Goal: Task Accomplishment & Management: Complete application form

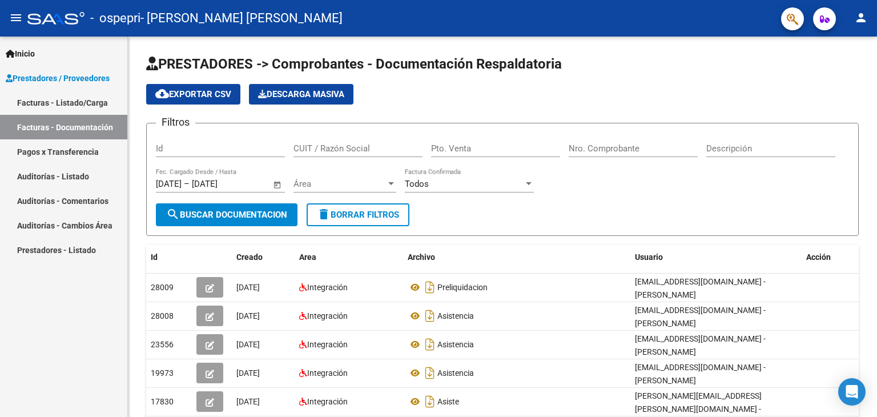
click at [66, 106] on link "Facturas - Listado/Carga" at bounding box center [63, 102] width 127 height 25
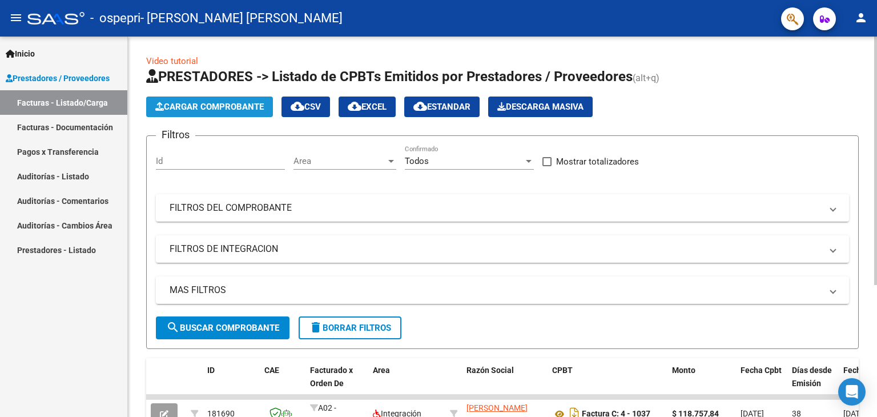
click at [231, 106] on span "Cargar Comprobante" at bounding box center [209, 107] width 108 height 10
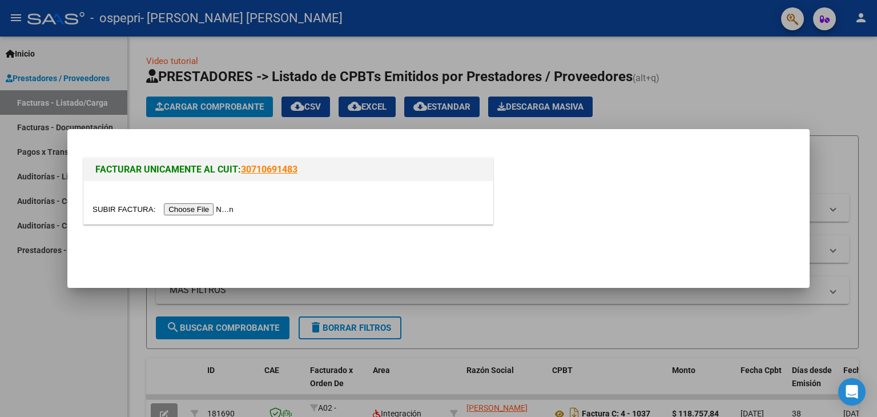
click at [183, 206] on input "file" at bounding box center [164, 209] width 144 height 12
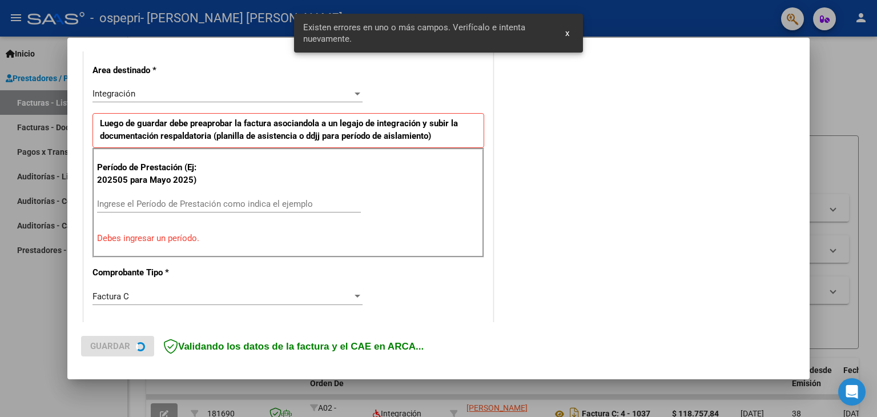
scroll to position [261, 0]
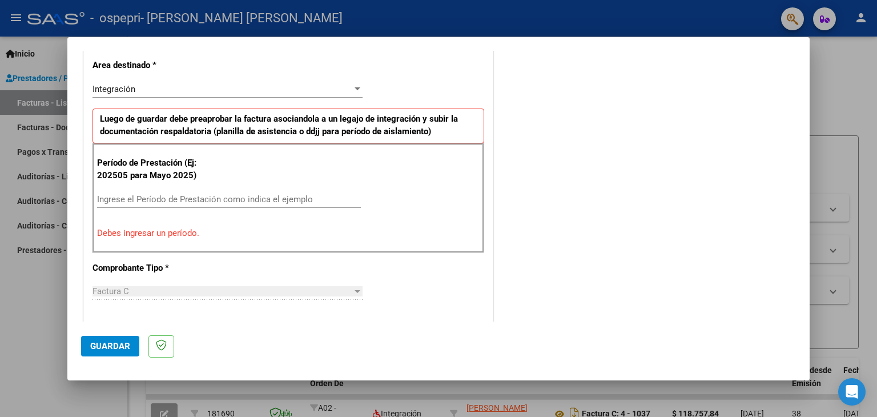
click at [129, 202] on input "Ingrese el Período de Prestación como indica el ejemplo" at bounding box center [229, 199] width 264 height 10
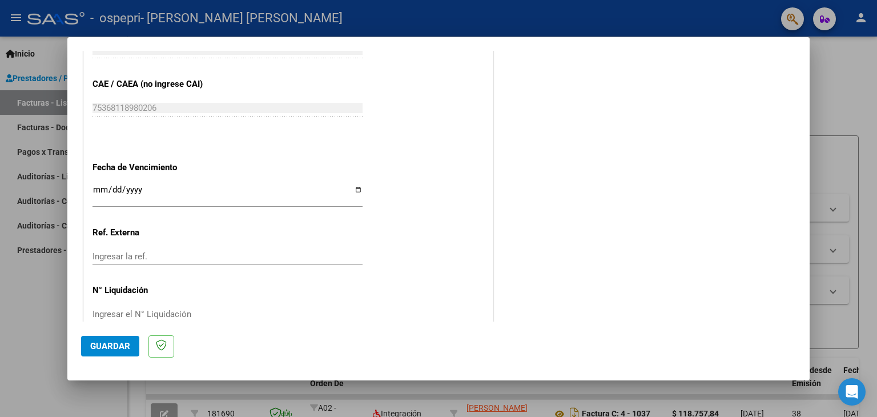
scroll to position [718, 0]
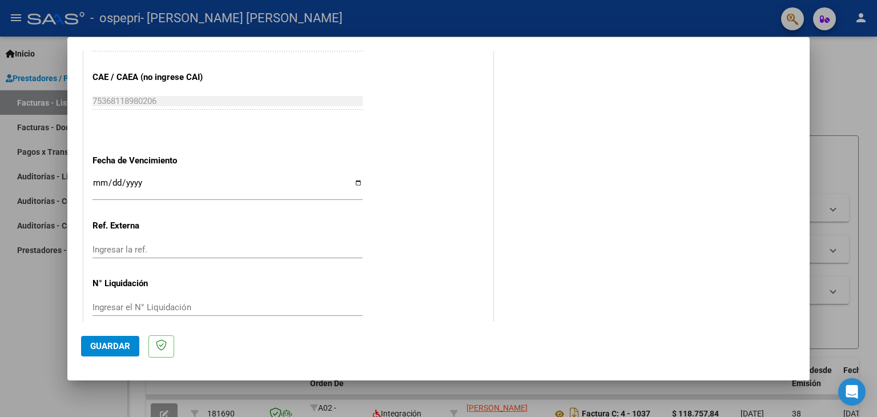
type input "202508"
click at [355, 181] on input "Ingresar la fecha" at bounding box center [227, 187] width 270 height 18
type input "[DATE]"
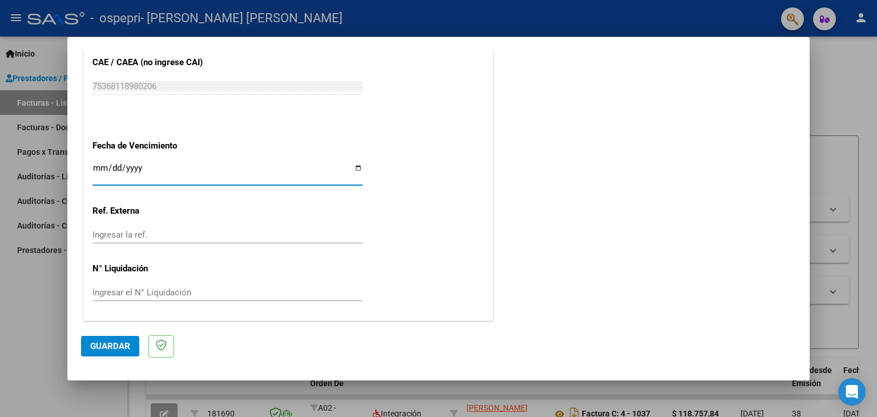
scroll to position [675, 0]
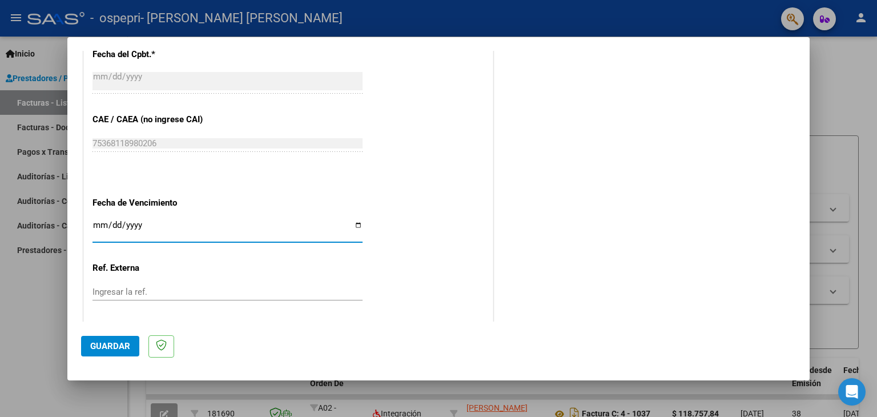
click at [162, 220] on input "[DATE]" at bounding box center [227, 229] width 270 height 18
drag, startPoint x: 144, startPoint y: 223, endPoint x: 107, endPoint y: 222, distance: 37.1
click at [93, 223] on input "[DATE]" at bounding box center [227, 229] width 270 height 18
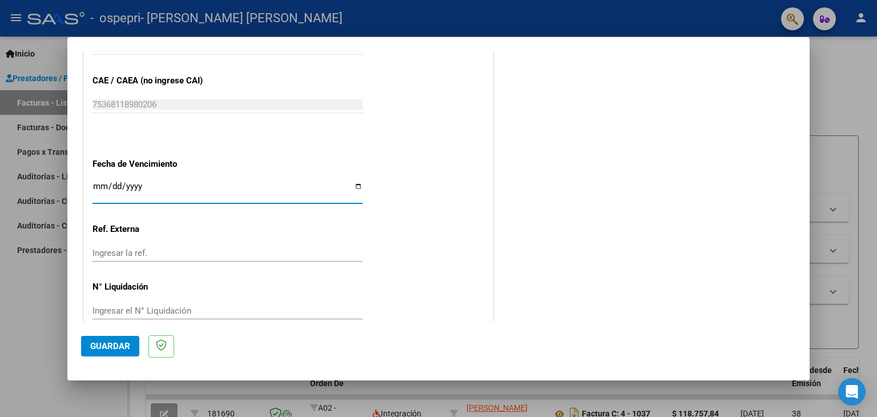
scroll to position [732, 0]
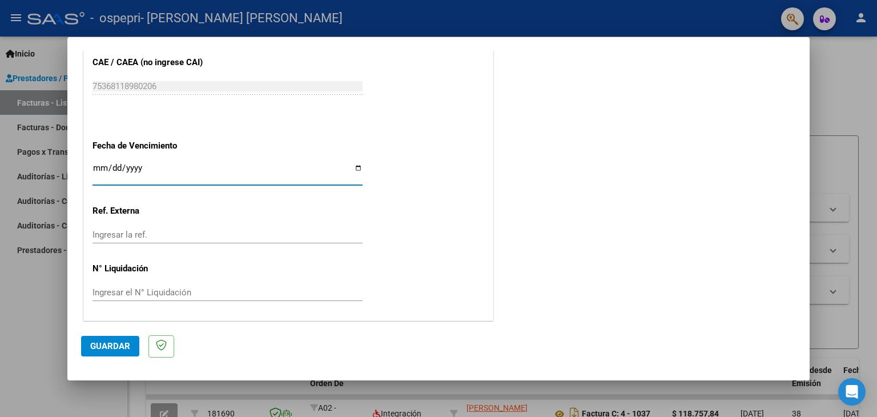
click at [113, 341] on span "Guardar" at bounding box center [110, 346] width 40 height 10
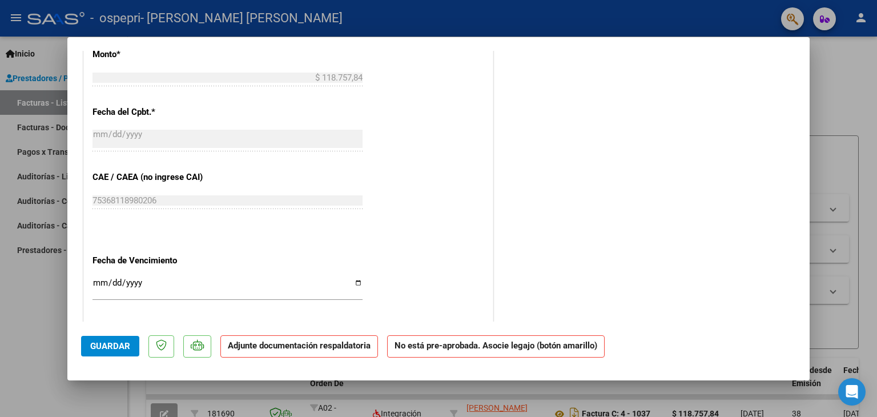
scroll to position [719, 0]
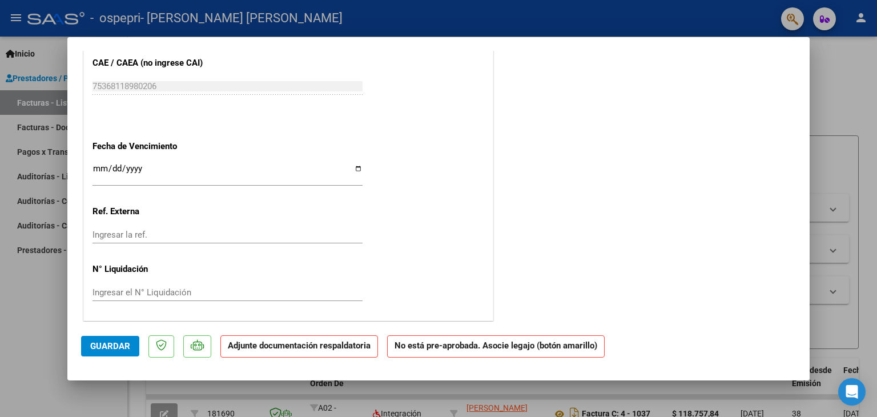
click at [119, 288] on input "Ingresar el N° Liquidación" at bounding box center [227, 292] width 270 height 10
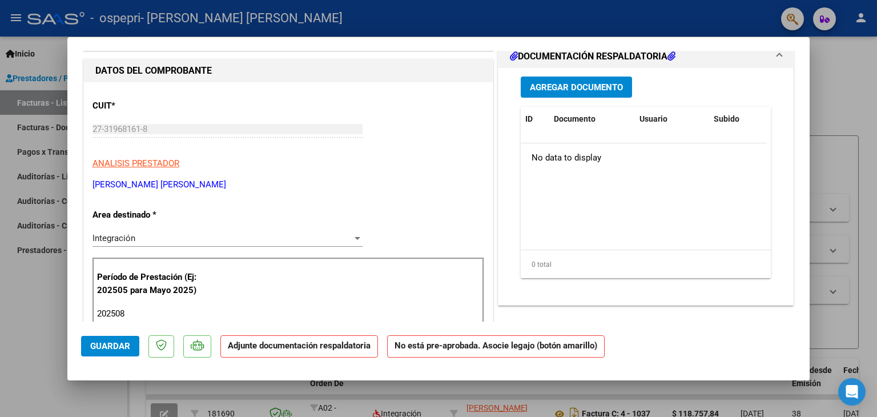
scroll to position [0, 0]
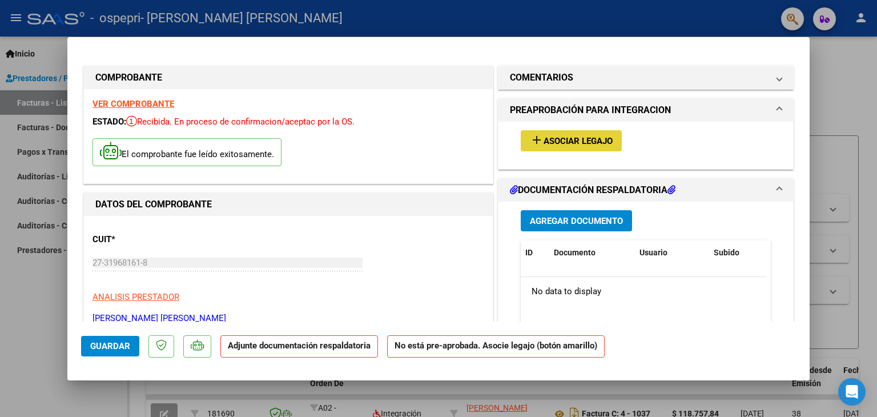
click at [546, 142] on span "Asociar Legajo" at bounding box center [578, 141] width 69 height 10
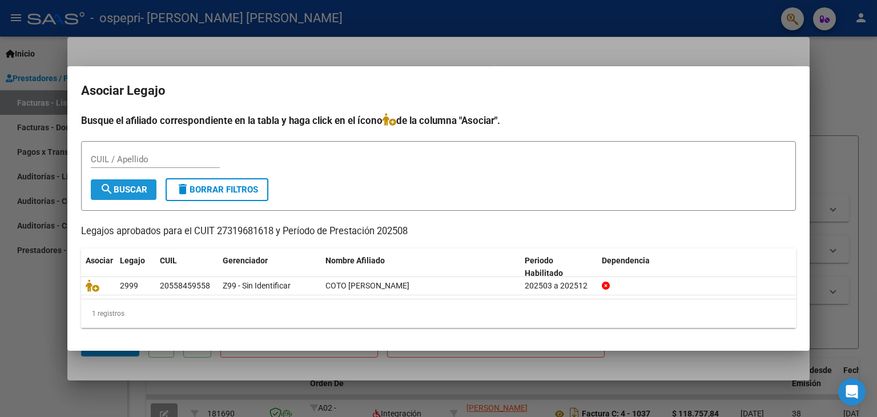
click at [107, 186] on mat-icon "search" at bounding box center [107, 189] width 14 height 14
click at [121, 163] on input "CUIL / Apellido" at bounding box center [155, 159] width 129 height 10
type input "27319681618"
click at [122, 182] on button "search Buscar" at bounding box center [124, 189] width 66 height 21
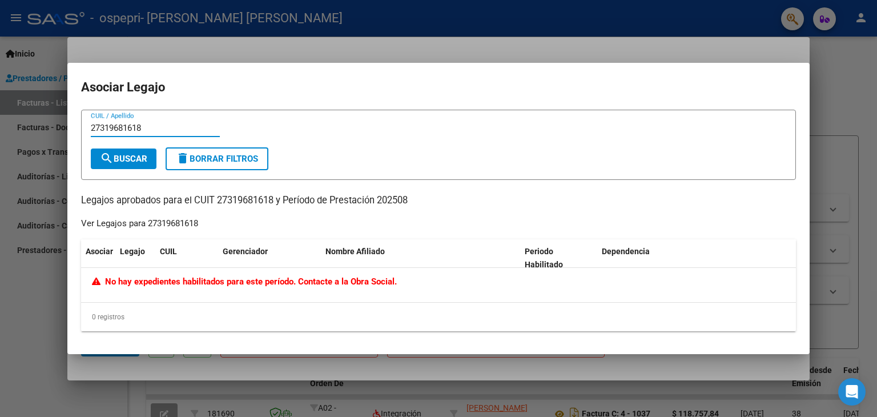
click at [169, 131] on input "27319681618" at bounding box center [155, 128] width 129 height 10
click at [852, 92] on div at bounding box center [438, 208] width 877 height 417
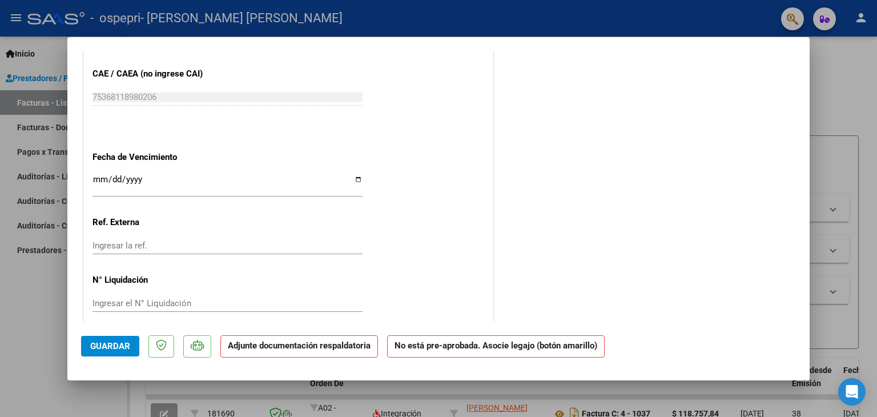
scroll to position [719, 0]
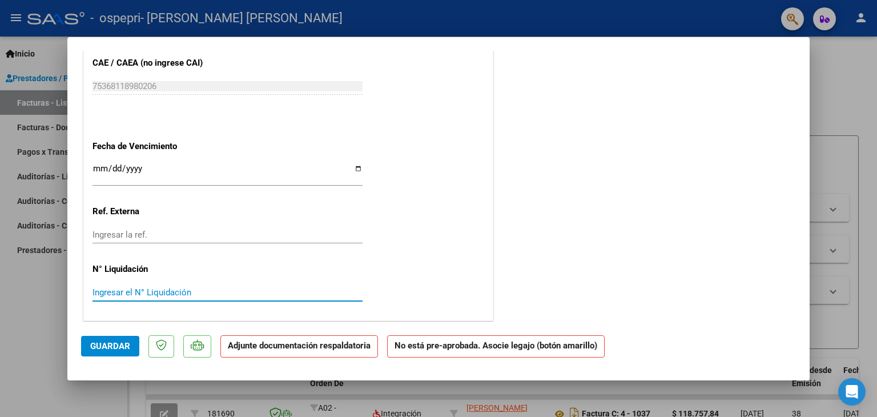
click at [149, 292] on input "Ingresar el N° Liquidación" at bounding box center [227, 292] width 270 height 10
type input "0000270140"
click at [88, 349] on button "Guardar" at bounding box center [110, 346] width 58 height 21
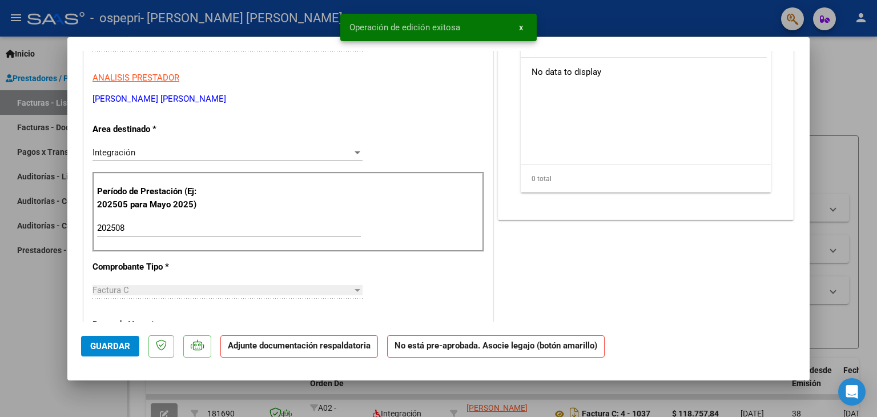
scroll to position [34, 0]
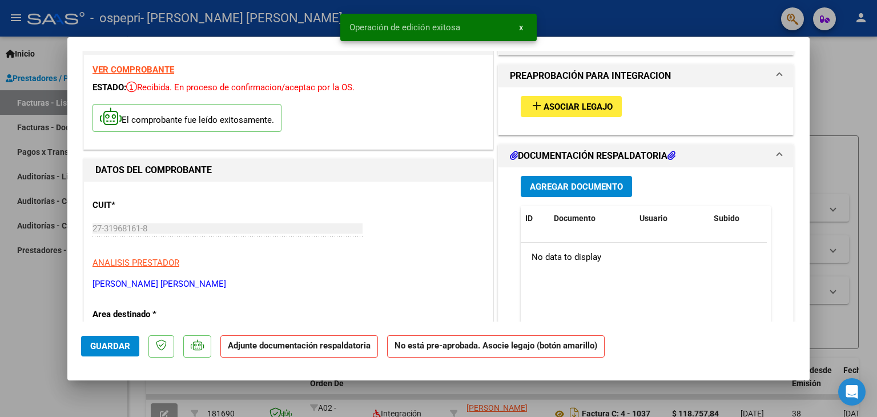
click at [562, 102] on span "Asociar Legajo" at bounding box center [578, 107] width 69 height 10
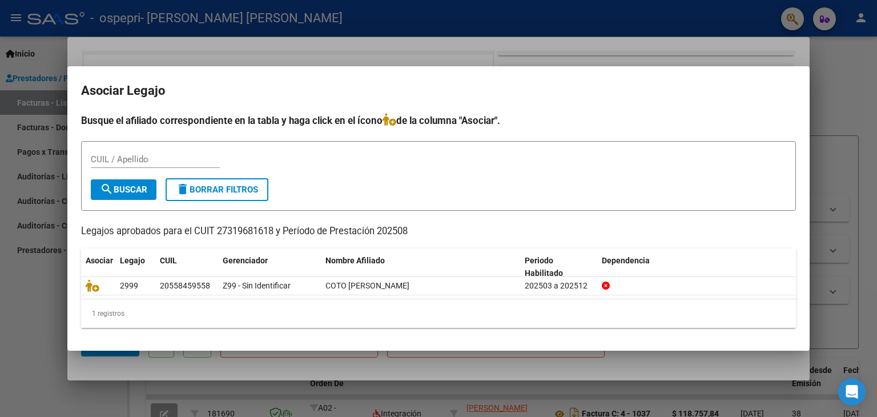
click at [838, 117] on div at bounding box center [438, 208] width 877 height 417
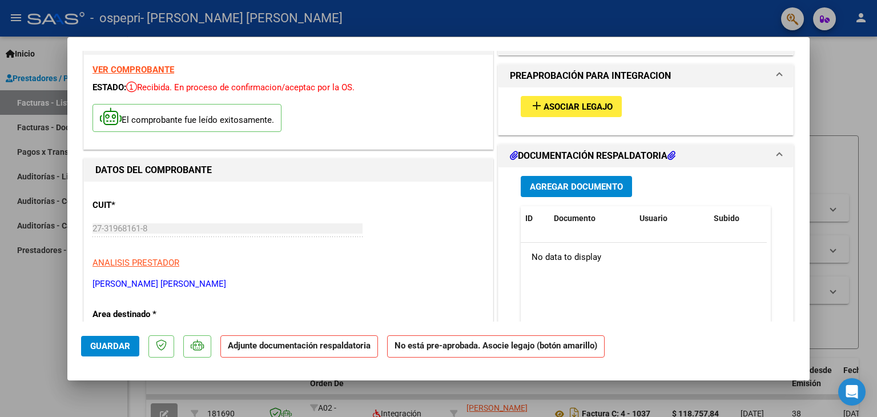
click at [585, 184] on span "Agregar Documento" at bounding box center [576, 187] width 93 height 10
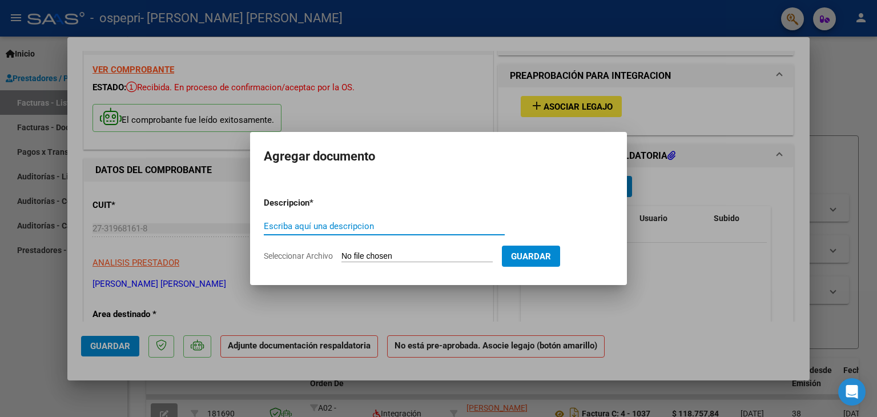
click at [305, 229] on input "Escriba aquí una descripcion" at bounding box center [384, 226] width 241 height 10
click at [298, 157] on h2 "Agregar documento" at bounding box center [438, 157] width 349 height 22
click at [428, 255] on input "Seleccionar Archivo" at bounding box center [416, 256] width 151 height 11
type input "C:\fakepath\asistencia. ospepri 08.pdf"
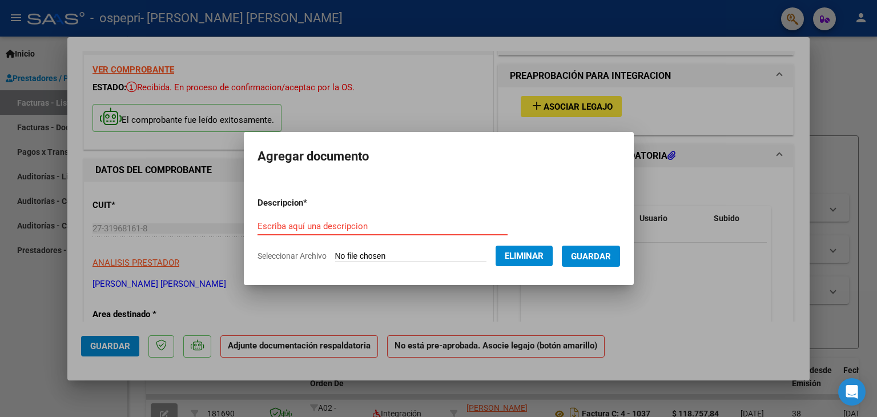
click at [349, 227] on input "Escriba aquí una descripcion" at bounding box center [382, 226] width 250 height 10
click at [611, 255] on span "Guardar" at bounding box center [591, 256] width 40 height 10
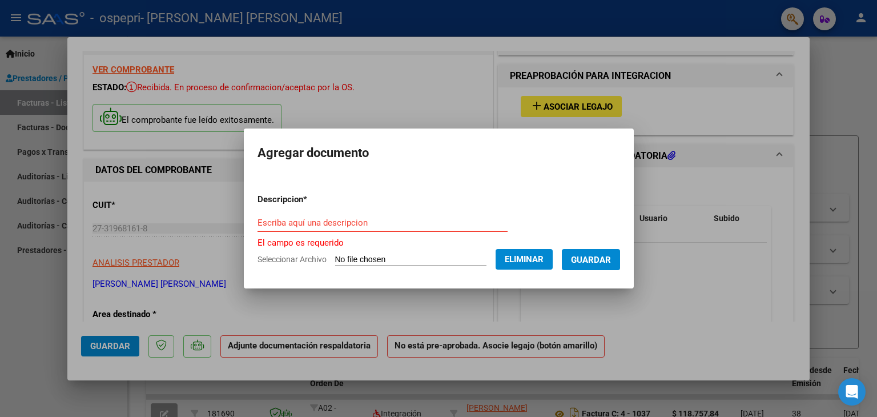
click at [337, 223] on input "Escriba aquí una descripcion" at bounding box center [382, 223] width 250 height 10
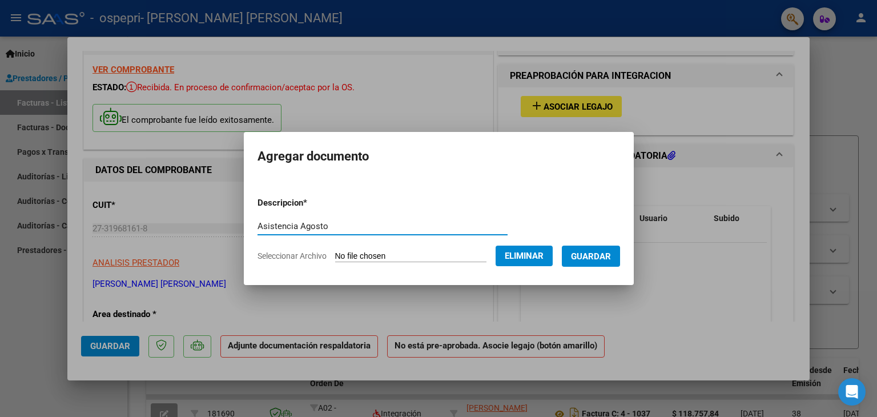
type input "Asistencia Agosto"
click at [611, 256] on span "Guardar" at bounding box center [591, 256] width 40 height 10
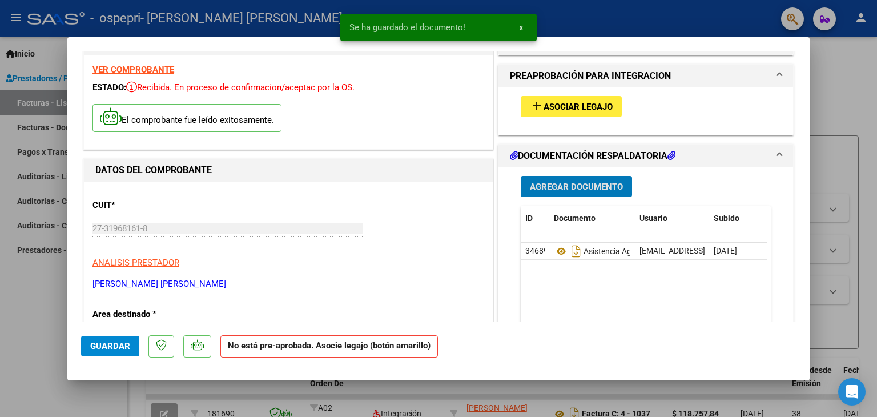
click at [553, 186] on span "Agregar Documento" at bounding box center [576, 187] width 93 height 10
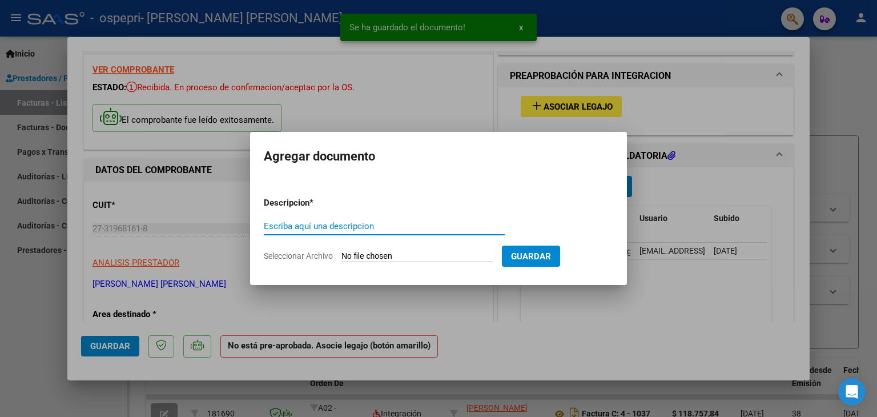
click at [317, 224] on input "Escriba aquí una descripcion" at bounding box center [384, 226] width 241 height 10
click at [381, 256] on input "Seleccionar Archivo" at bounding box center [416, 256] width 151 height 11
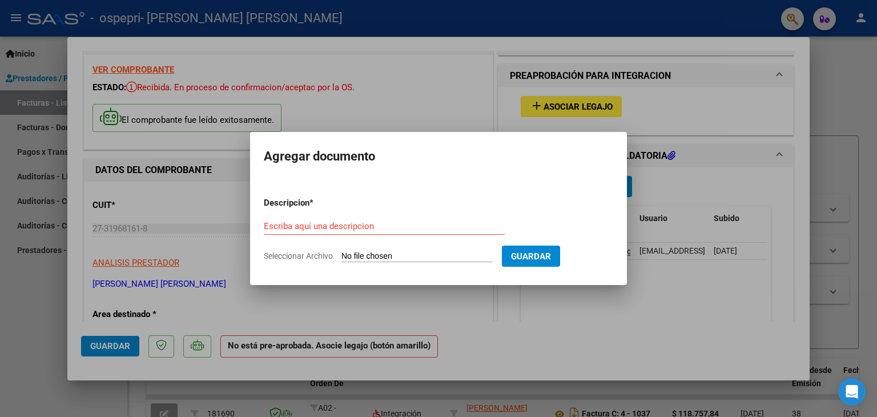
type input "C:\fakepath\apfmimpresionpreliq-agosto.pdf"
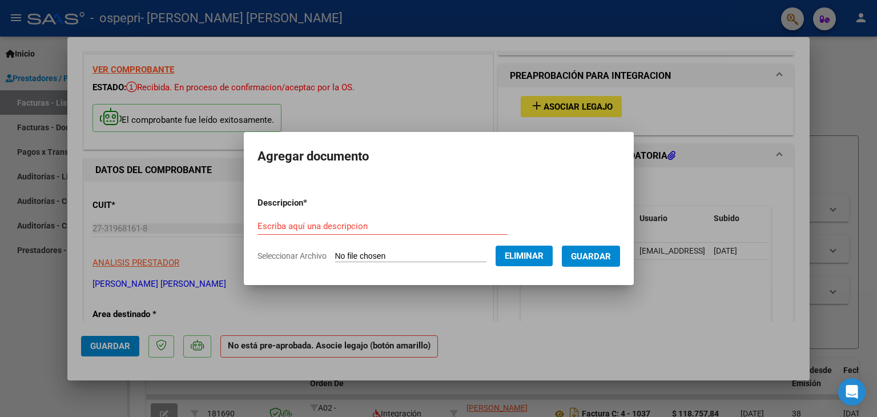
click at [607, 251] on span "Guardar" at bounding box center [591, 256] width 40 height 10
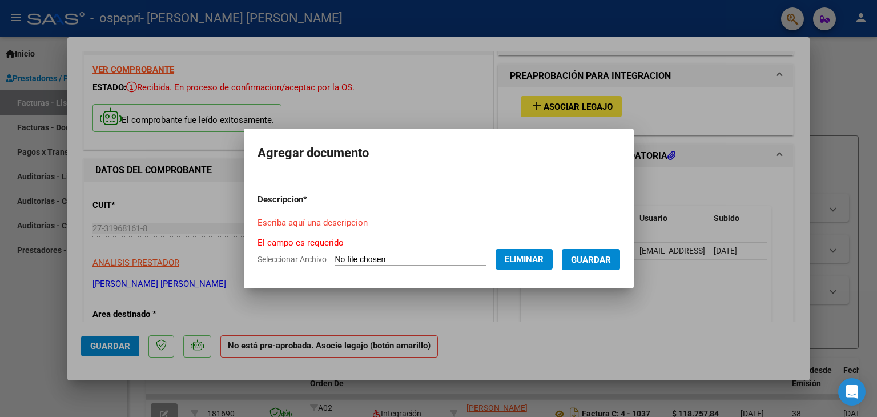
click at [323, 220] on input "Escriba aquí una descripcion" at bounding box center [382, 223] width 250 height 10
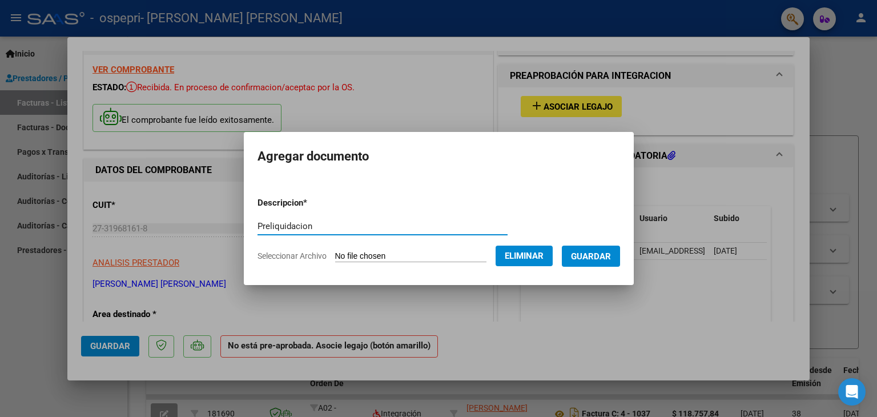
type input "Preliquidacion"
click at [610, 257] on span "Guardar" at bounding box center [591, 256] width 40 height 10
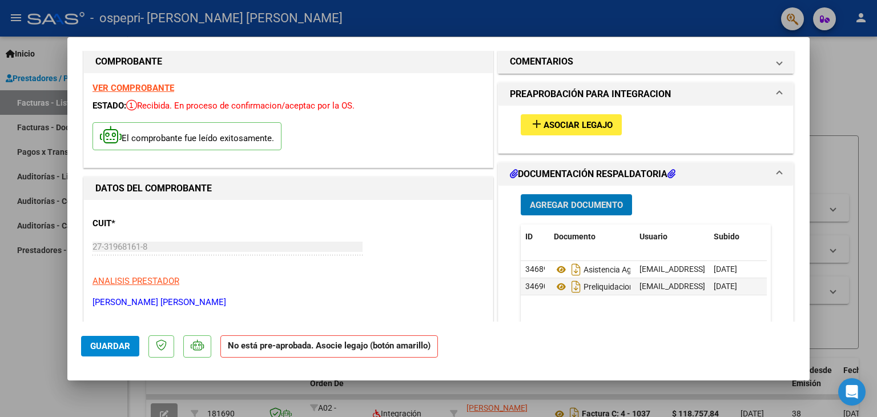
scroll to position [0, 0]
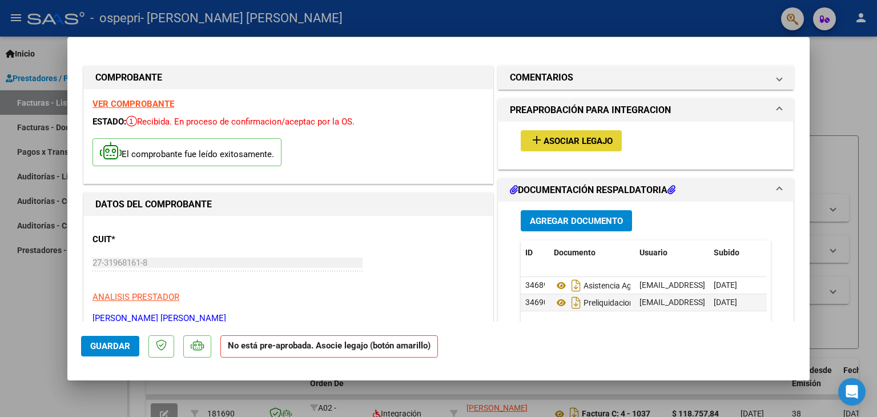
click at [571, 142] on span "Asociar Legajo" at bounding box center [578, 141] width 69 height 10
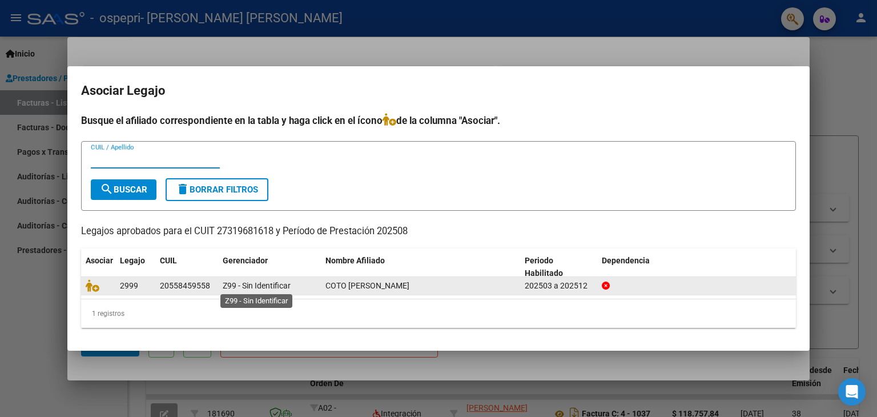
click at [226, 289] on span "Z99 - Sin Identificar" at bounding box center [257, 285] width 68 height 9
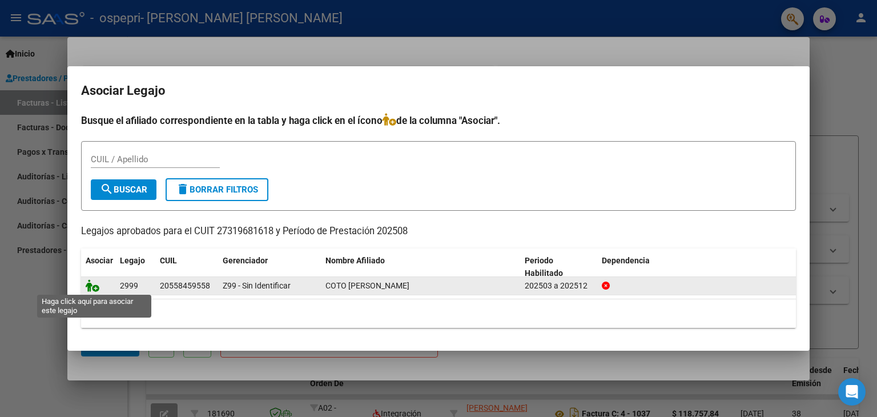
click at [88, 284] on icon at bounding box center [93, 285] width 14 height 13
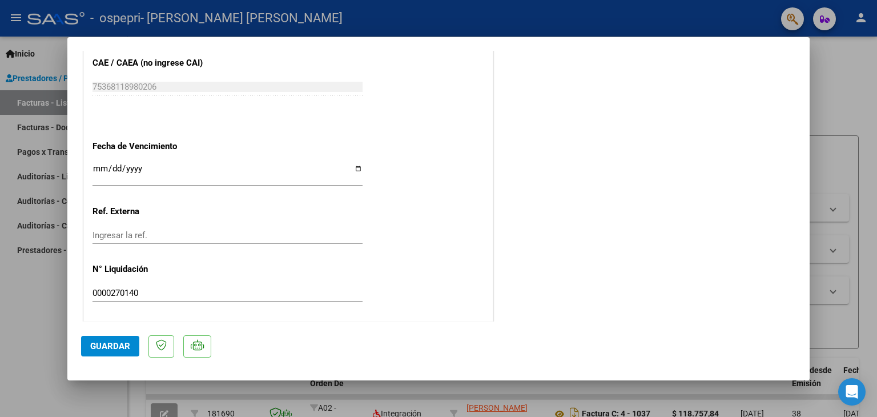
scroll to position [750, 0]
click at [103, 346] on span "Guardar" at bounding box center [110, 346] width 40 height 10
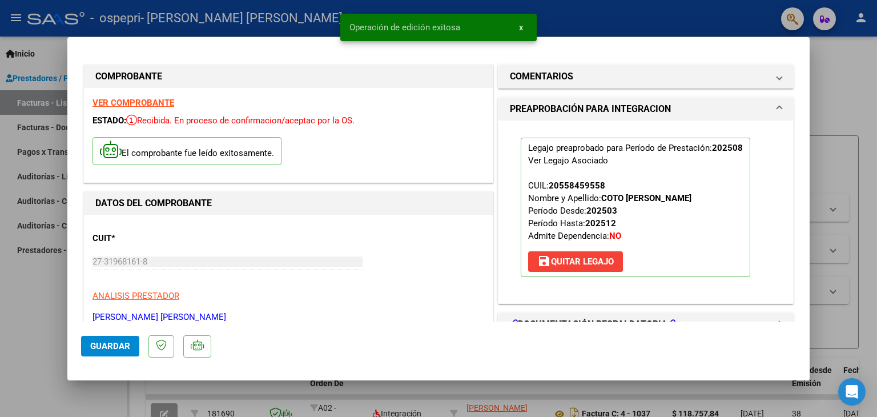
scroll to position [0, 0]
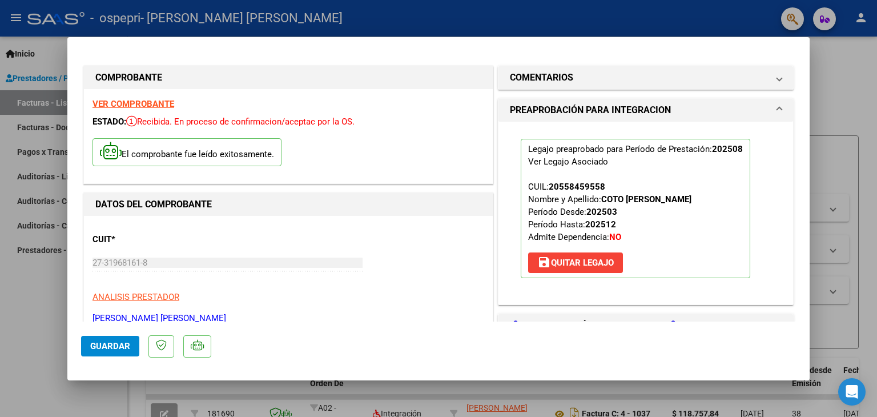
click at [847, 75] on div at bounding box center [438, 208] width 877 height 417
type input "$ 0,00"
